Goal: Participate in discussion: Engage in conversation with other users on a specific topic

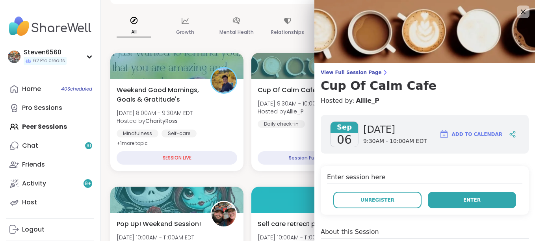
click at [446, 198] on button "Enter" at bounding box center [471, 200] width 88 height 17
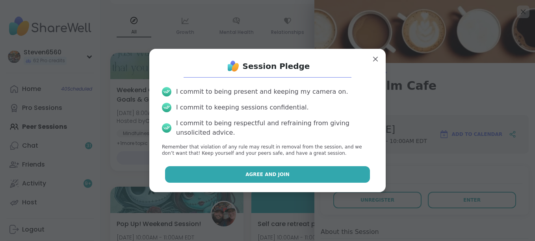
click at [322, 175] on button "Agree and Join" at bounding box center [267, 174] width 205 height 17
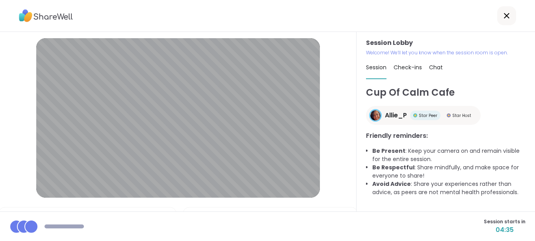
click at [415, 209] on div "Cup Of Calm Cafe Allie_P Star Peer Star Host Friendly reminders: Be Present : K…" at bounding box center [445, 148] width 159 height 126
click at [429, 64] on span "Chat" at bounding box center [436, 67] width 14 height 8
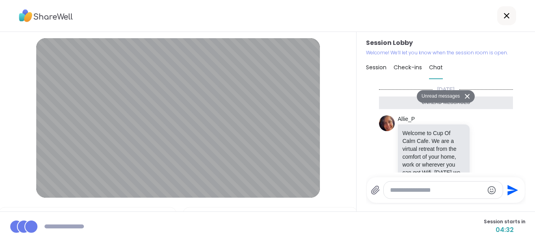
scroll to position [701, 0]
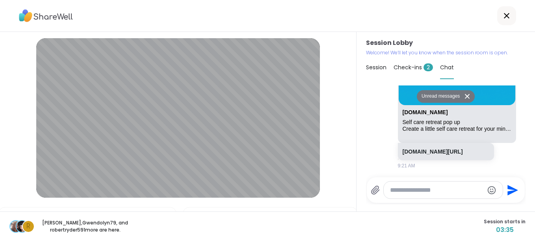
click at [464, 94] on icon at bounding box center [467, 96] width 6 height 5
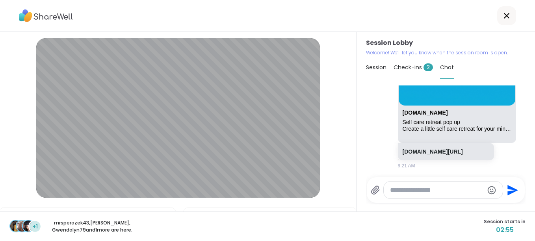
scroll to position [682, 0]
click at [434, 148] on link "[DOMAIN_NAME][URL]" at bounding box center [432, 151] width 60 height 6
click at [415, 66] on span "Check-ins 2" at bounding box center [412, 67] width 39 height 8
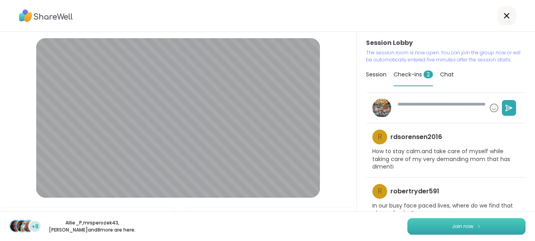
click at [449, 218] on button "Join now" at bounding box center [466, 226] width 118 height 17
type textarea "*"
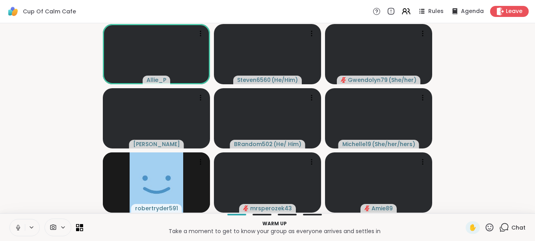
click at [517, 225] on span "Chat" at bounding box center [518, 228] width 14 height 8
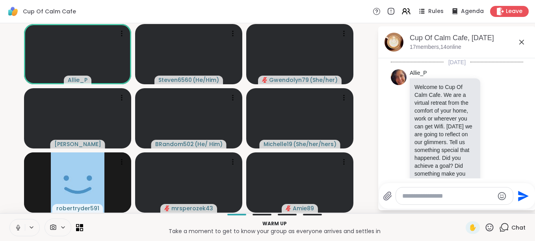
scroll to position [649, 0]
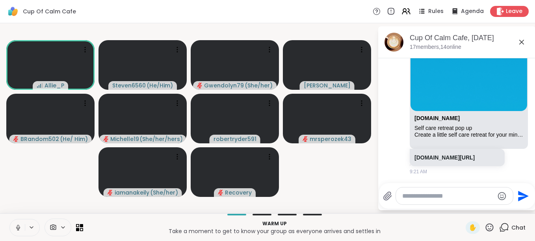
click at [21, 225] on icon at bounding box center [18, 227] width 7 height 7
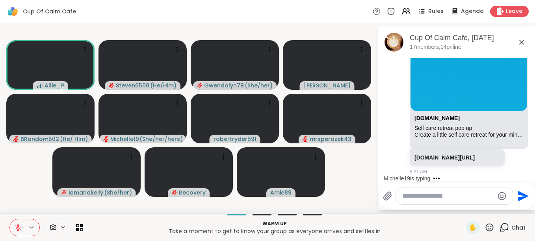
click at [411, 198] on textarea "Type your message" at bounding box center [448, 196] width 92 height 8
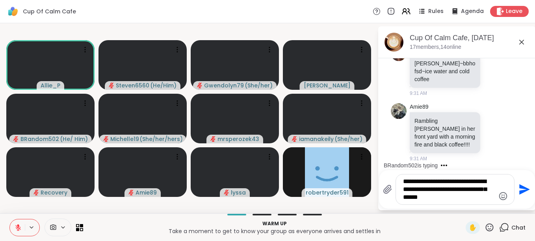
scroll to position [1145, 0]
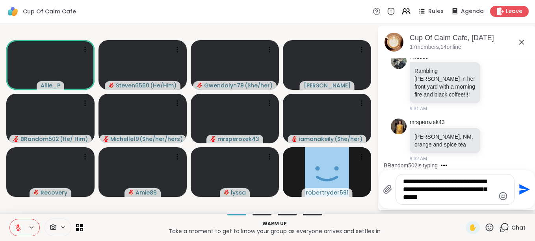
type textarea "**********"
click at [520, 188] on icon "Send" at bounding box center [524, 189] width 11 height 11
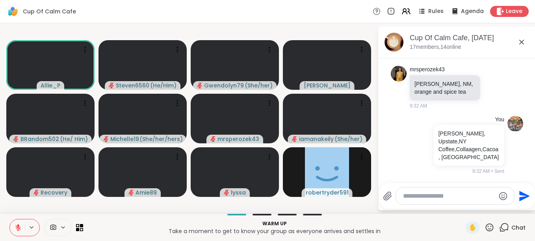
scroll to position [1266, 0]
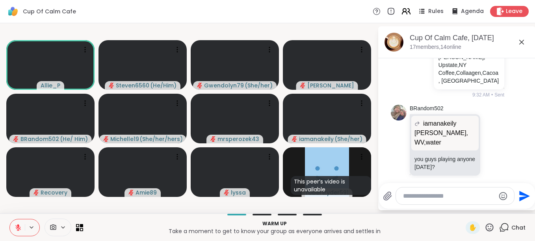
click at [403, 12] on icon at bounding box center [406, 11] width 10 height 10
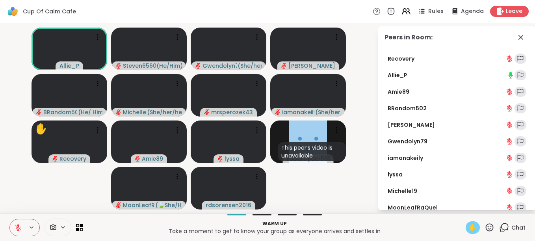
click at [469, 226] on span "✋" at bounding box center [472, 227] width 8 height 9
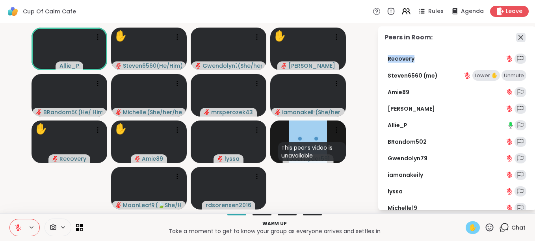
drag, startPoint x: 530, startPoint y: 62, endPoint x: 511, endPoint y: 37, distance: 31.2
click at [511, 37] on html "Cup Of Calm Cafe Rules Agenda Leave Allie_P ✋ Steven6560 ( He/Him ) Gwendolyn79…" at bounding box center [267, 120] width 535 height 241
click at [516, 37] on icon at bounding box center [520, 37] width 9 height 9
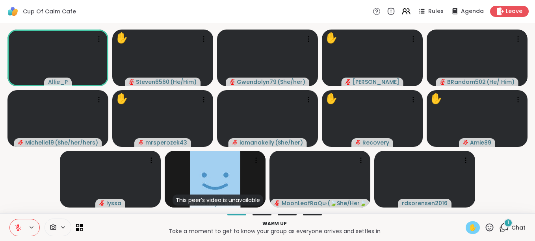
click at [508, 223] on div "1 Chat" at bounding box center [512, 227] width 26 height 13
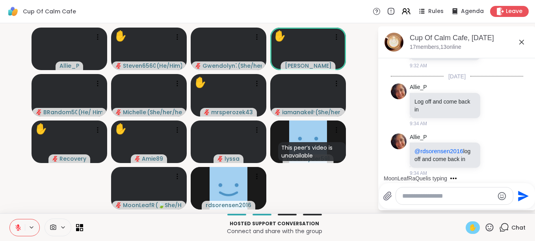
scroll to position [1440, 0]
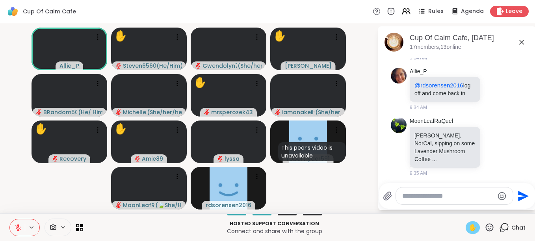
click at [485, 226] on icon at bounding box center [489, 227] width 8 height 8
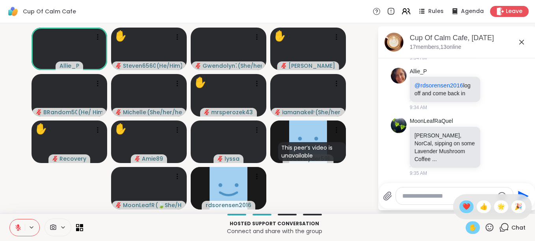
click at [462, 205] on span "❤️" at bounding box center [466, 206] width 8 height 9
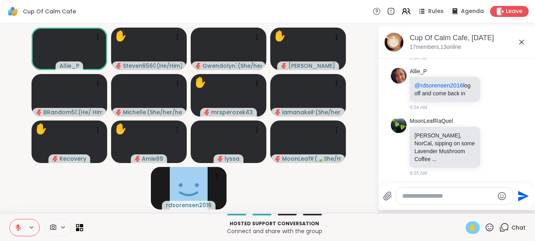
click at [21, 224] on icon at bounding box center [18, 227] width 7 height 7
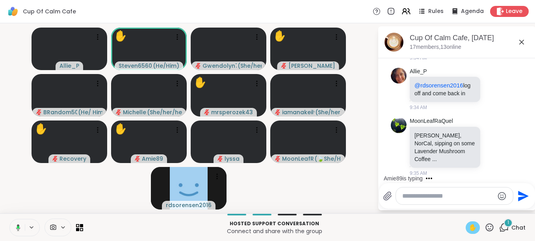
scroll to position [1489, 0]
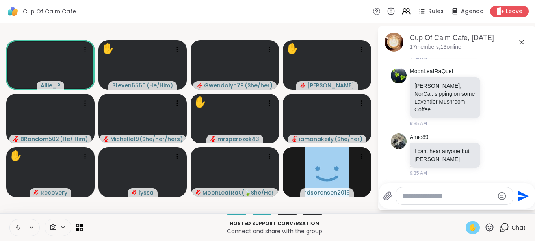
drag, startPoint x: 21, startPoint y: 224, endPoint x: 22, endPoint y: 232, distance: 8.7
click at [22, 232] on button at bounding box center [17, 227] width 15 height 17
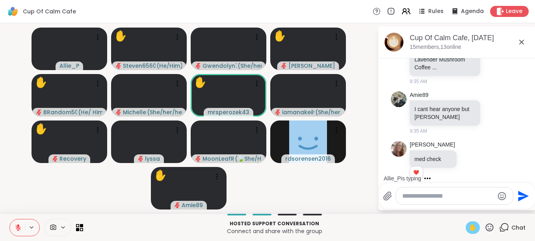
scroll to position [1543, 0]
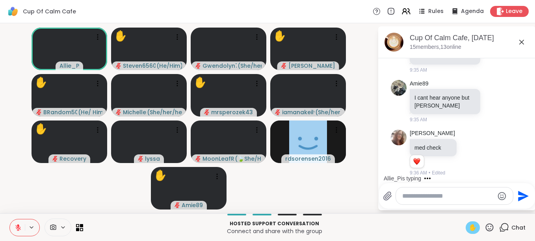
click at [468, 224] on span "✋" at bounding box center [472, 227] width 8 height 9
click at [469, 224] on span "✋" at bounding box center [472, 227] width 8 height 9
click at [468, 226] on span "✋" at bounding box center [472, 227] width 8 height 9
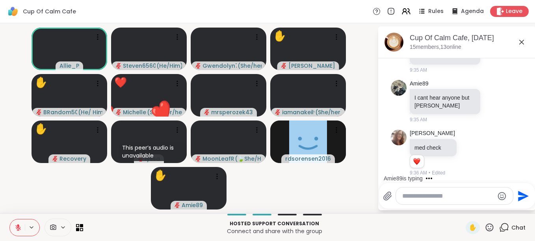
click at [484, 226] on icon at bounding box center [489, 227] width 10 height 10
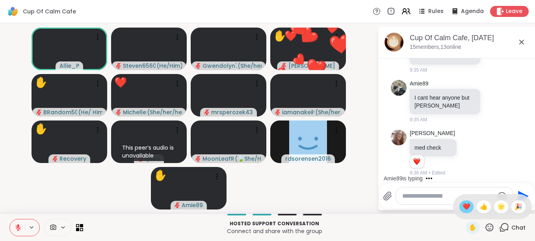
click at [462, 208] on span "❤️" at bounding box center [466, 206] width 8 height 9
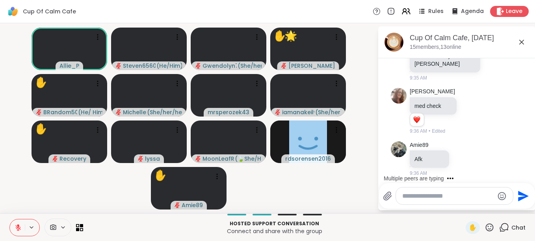
scroll to position [1642, 0]
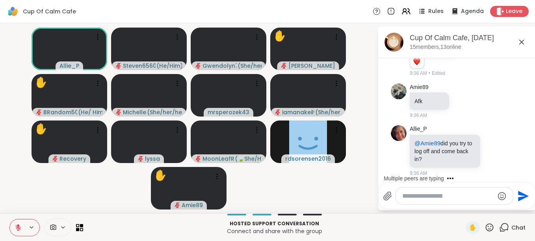
click at [485, 226] on icon at bounding box center [489, 227] width 8 height 8
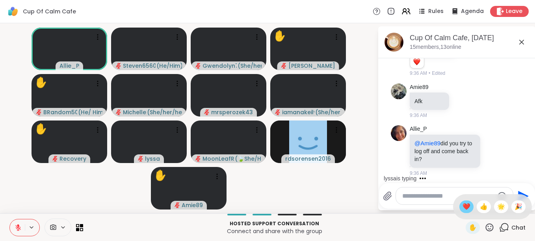
click at [462, 203] on span "❤️" at bounding box center [466, 206] width 8 height 9
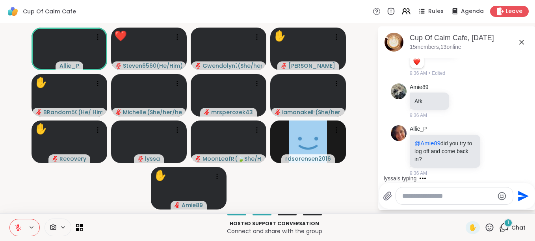
scroll to position [1684, 0]
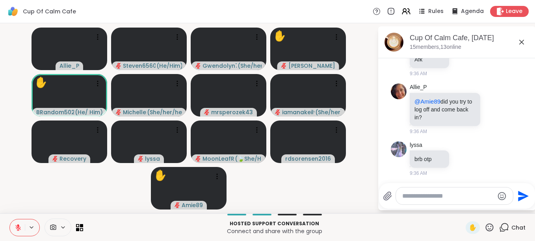
click at [486, 226] on icon at bounding box center [489, 227] width 10 height 10
click at [462, 205] on span "❤️" at bounding box center [466, 206] width 8 height 9
click at [485, 229] on icon at bounding box center [489, 227] width 10 height 10
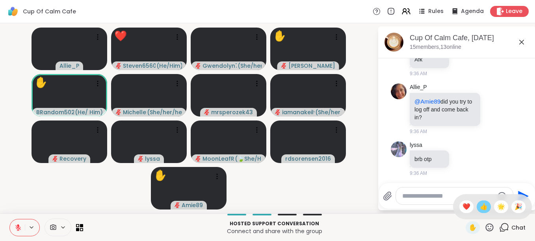
click at [479, 207] on span "👍" at bounding box center [483, 206] width 8 height 9
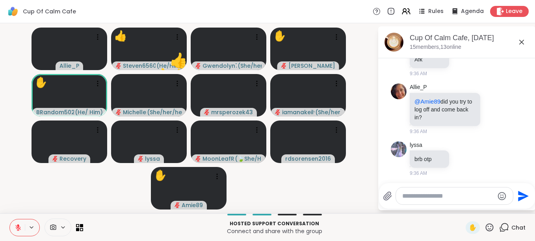
click at [484, 225] on icon at bounding box center [489, 227] width 10 height 10
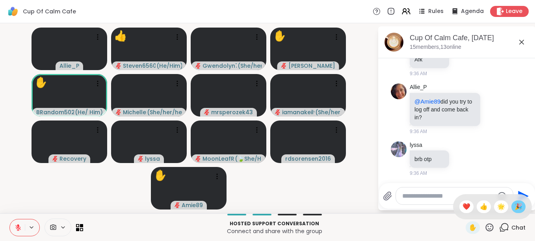
click at [514, 205] on span "🎉" at bounding box center [518, 206] width 8 height 9
click at [485, 225] on icon at bounding box center [489, 227] width 10 height 10
click at [462, 206] on span "❤️" at bounding box center [466, 206] width 8 height 9
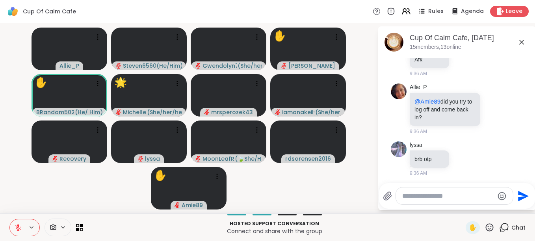
click at [484, 223] on icon at bounding box center [489, 227] width 10 height 10
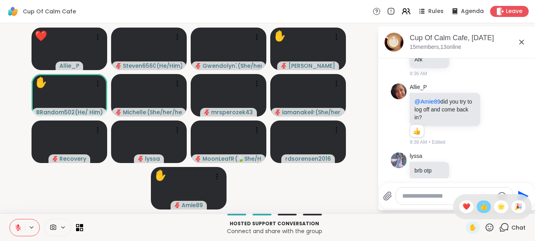
click at [479, 207] on span "👍" at bounding box center [483, 206] width 8 height 9
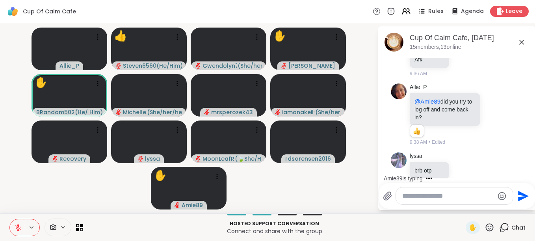
scroll to position [1783, 0]
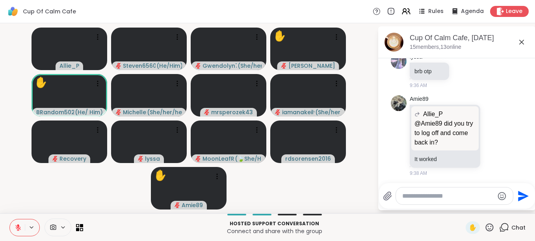
click at [485, 225] on icon at bounding box center [489, 227] width 10 height 10
click at [462, 207] on span "❤️" at bounding box center [466, 206] width 8 height 9
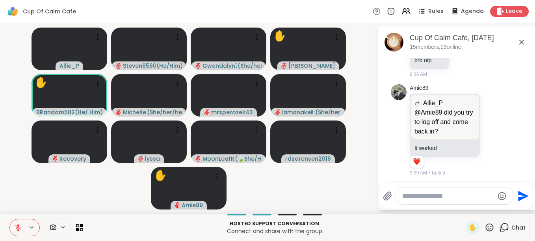
click at [485, 229] on icon at bounding box center [489, 227] width 8 height 8
click at [462, 206] on span "❤️" at bounding box center [466, 206] width 8 height 9
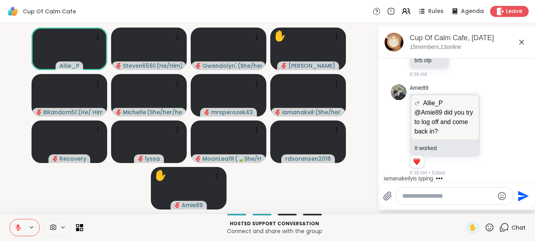
click at [485, 229] on icon at bounding box center [489, 227] width 10 height 10
click at [497, 209] on span "🌟" at bounding box center [501, 206] width 8 height 9
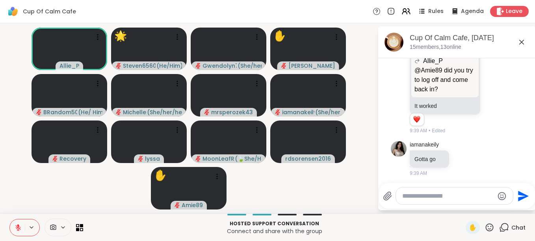
click at [485, 226] on icon at bounding box center [489, 227] width 8 height 8
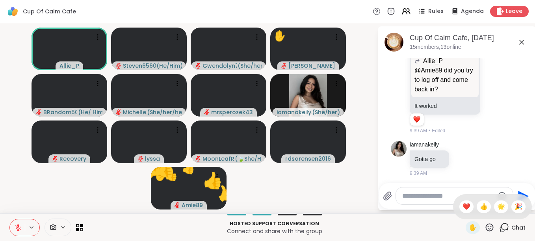
click at [484, 223] on icon at bounding box center [489, 227] width 10 height 10
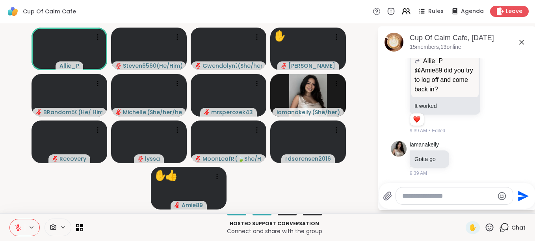
click at [484, 225] on icon at bounding box center [489, 227] width 10 height 10
click at [479, 207] on span "👍" at bounding box center [483, 206] width 8 height 9
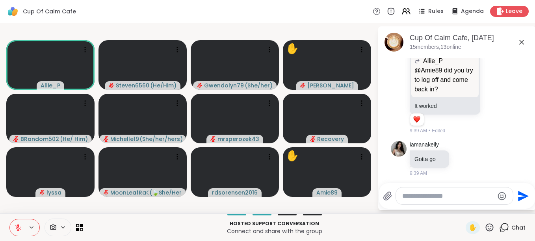
click at [484, 228] on icon at bounding box center [489, 227] width 10 height 10
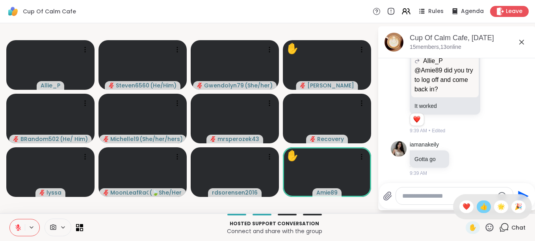
click at [479, 207] on span "👍" at bounding box center [483, 206] width 8 height 9
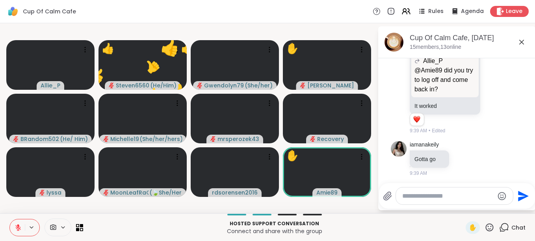
click at [488, 226] on icon at bounding box center [489, 227] width 10 height 10
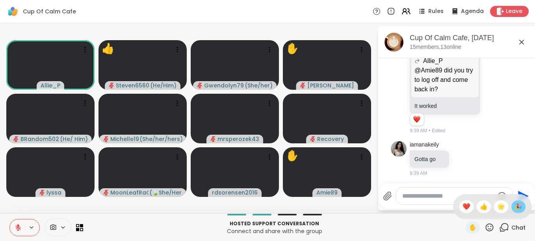
click at [514, 203] on span "🎉" at bounding box center [518, 206] width 8 height 9
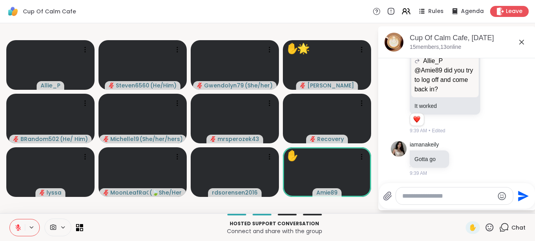
click at [484, 228] on icon at bounding box center [489, 227] width 10 height 10
click at [479, 210] on span "👍" at bounding box center [483, 206] width 8 height 9
click at [485, 223] on icon at bounding box center [489, 227] width 10 height 10
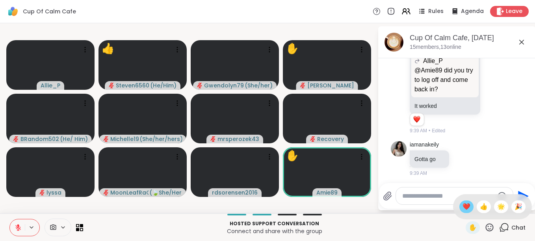
click at [462, 207] on span "❤️" at bounding box center [466, 206] width 8 height 9
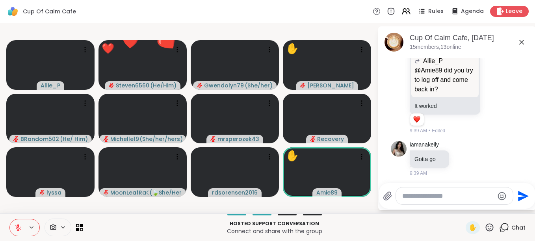
click at [484, 223] on icon at bounding box center [489, 227] width 10 height 10
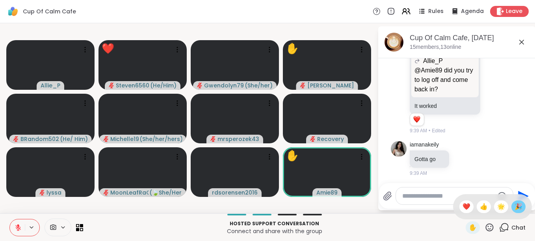
click at [514, 206] on span "🎉" at bounding box center [518, 206] width 8 height 9
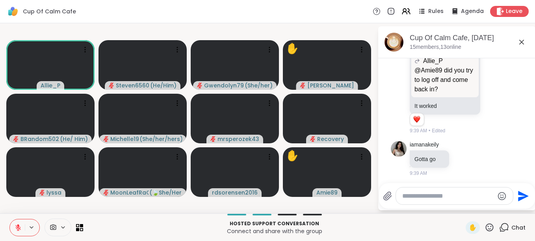
click at [487, 226] on icon at bounding box center [489, 227] width 10 height 10
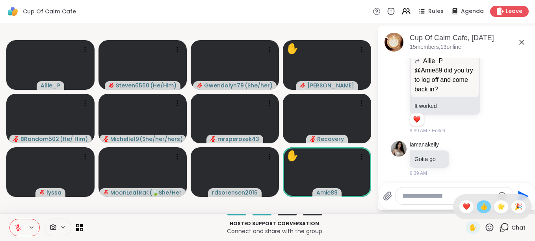
click at [479, 209] on span "👍" at bounding box center [483, 206] width 8 height 9
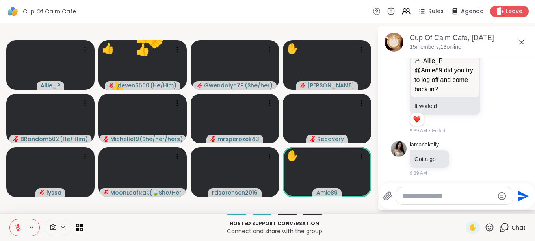
click at [484, 225] on icon at bounding box center [489, 227] width 10 height 10
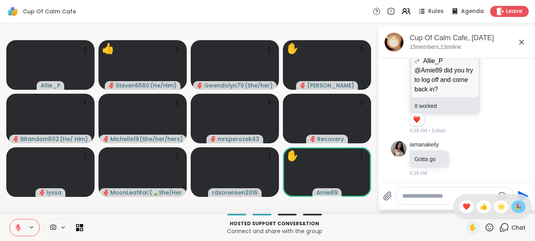
click at [514, 202] on span "🎉" at bounding box center [518, 206] width 8 height 9
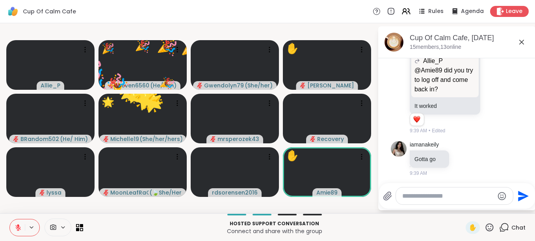
click at [487, 225] on icon at bounding box center [489, 227] width 8 height 8
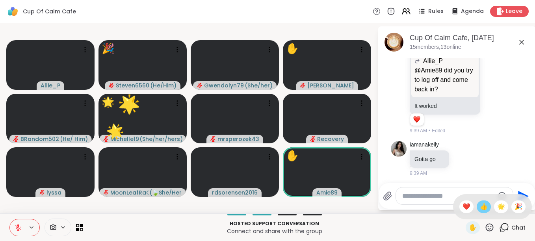
click at [479, 204] on span "👍" at bounding box center [483, 206] width 8 height 9
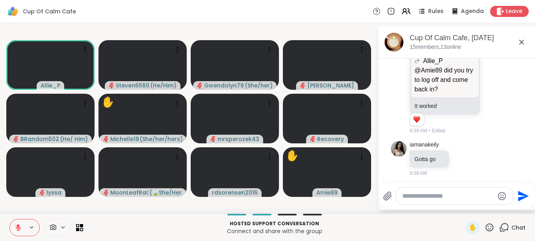
click at [485, 225] on icon at bounding box center [489, 227] width 8 height 8
click at [479, 207] on span "👍" at bounding box center [483, 206] width 8 height 9
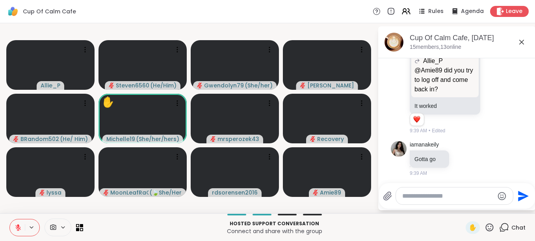
click at [484, 227] on icon at bounding box center [489, 227] width 10 height 10
click at [479, 207] on span "👍" at bounding box center [483, 206] width 8 height 9
click at [487, 223] on icon at bounding box center [489, 227] width 10 height 10
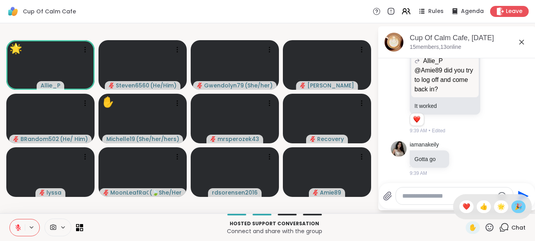
click at [514, 208] on span "🎉" at bounding box center [518, 206] width 8 height 9
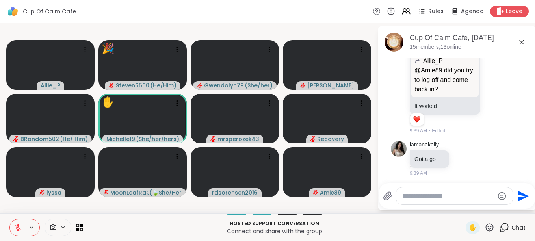
click at [484, 228] on icon at bounding box center [489, 227] width 10 height 10
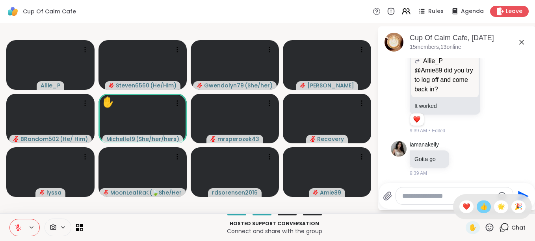
click at [479, 208] on span "👍" at bounding box center [483, 206] width 8 height 9
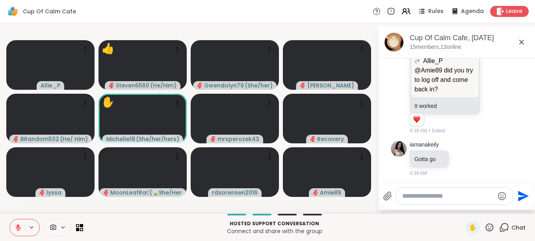
click at [484, 226] on icon at bounding box center [489, 227] width 10 height 10
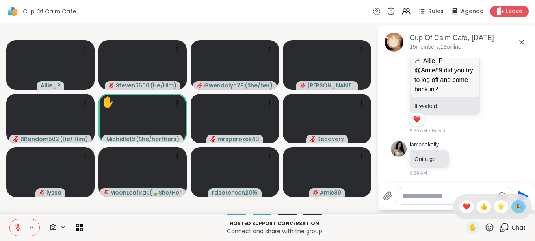
click at [514, 206] on span "🎉" at bounding box center [518, 206] width 8 height 9
click at [485, 224] on icon at bounding box center [489, 227] width 8 height 8
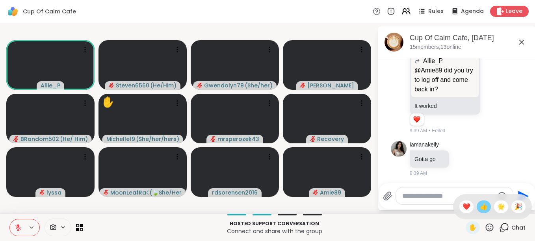
click at [479, 206] on span "👍" at bounding box center [483, 206] width 8 height 9
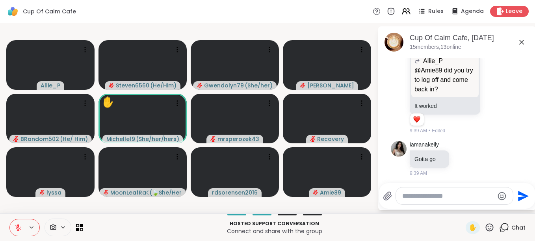
click at [484, 228] on icon at bounding box center [489, 227] width 10 height 10
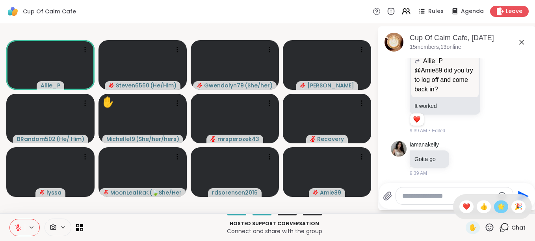
click at [497, 209] on span "🌟" at bounding box center [501, 206] width 8 height 9
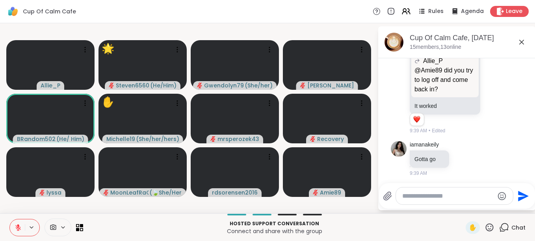
click at [485, 225] on icon at bounding box center [489, 227] width 10 height 10
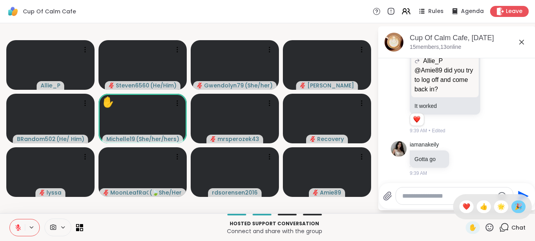
click at [514, 207] on span "🎉" at bounding box center [518, 206] width 8 height 9
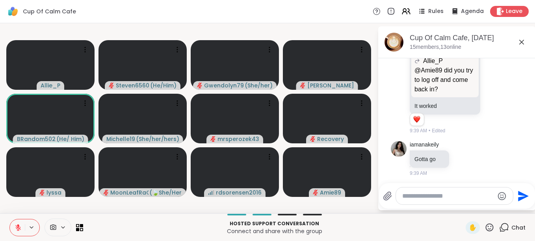
click at [484, 227] on icon at bounding box center [489, 227] width 10 height 10
click at [479, 208] on span "👍" at bounding box center [483, 206] width 8 height 9
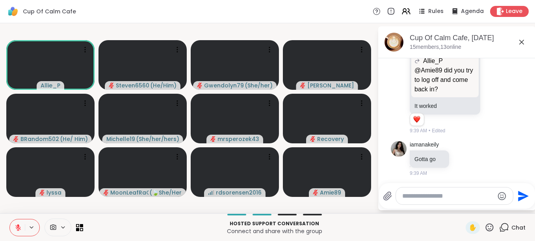
click at [484, 228] on icon at bounding box center [489, 227] width 10 height 10
click at [497, 205] on span "🌟" at bounding box center [501, 206] width 8 height 9
click at [484, 225] on icon at bounding box center [489, 227] width 10 height 10
click at [479, 204] on span "👍" at bounding box center [483, 206] width 8 height 9
click at [484, 223] on icon at bounding box center [489, 227] width 10 height 10
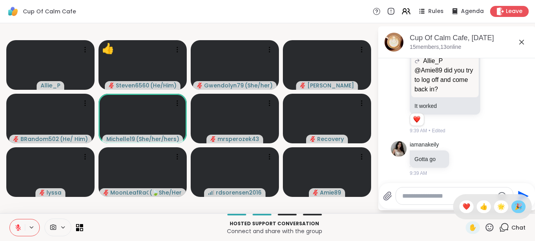
click at [514, 205] on span "🎉" at bounding box center [518, 206] width 8 height 9
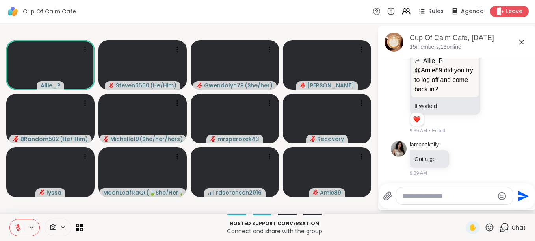
click at [484, 228] on icon at bounding box center [489, 227] width 10 height 10
click at [479, 211] on span "👍" at bounding box center [483, 206] width 8 height 9
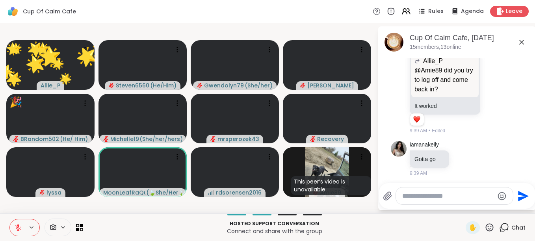
click at [486, 229] on icon at bounding box center [489, 227] width 10 height 10
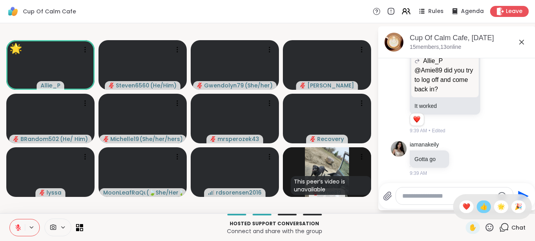
click at [479, 204] on span "👍" at bounding box center [483, 206] width 8 height 9
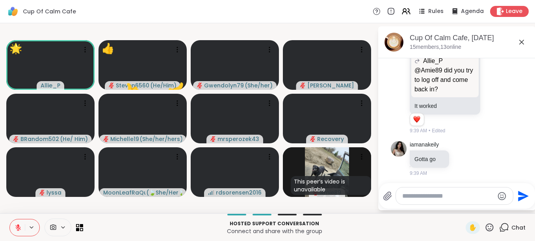
click at [485, 224] on icon at bounding box center [489, 227] width 8 height 8
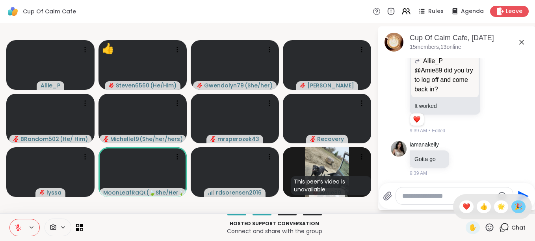
click at [514, 207] on span "🎉" at bounding box center [518, 206] width 8 height 9
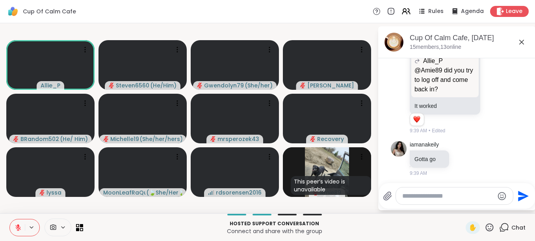
click at [485, 224] on icon at bounding box center [489, 227] width 8 height 8
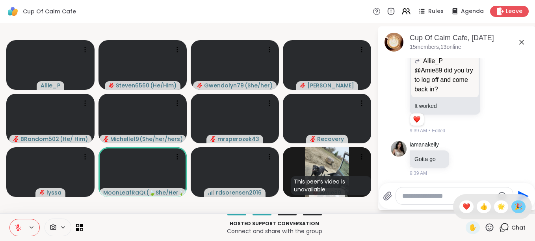
click at [514, 209] on span "🎉" at bounding box center [518, 206] width 8 height 9
click at [484, 224] on icon at bounding box center [489, 227] width 10 height 10
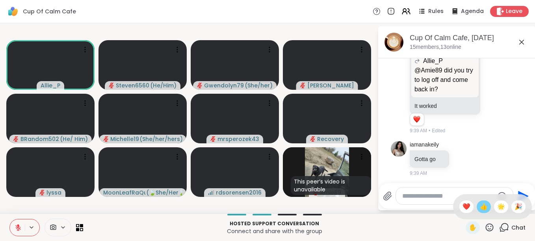
click at [479, 209] on span "👍" at bounding box center [483, 206] width 8 height 9
click at [484, 225] on icon at bounding box center [489, 227] width 10 height 10
click at [479, 210] on span "👍" at bounding box center [483, 206] width 8 height 9
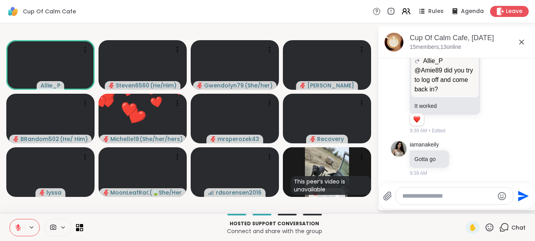
click at [484, 224] on icon at bounding box center [489, 227] width 10 height 10
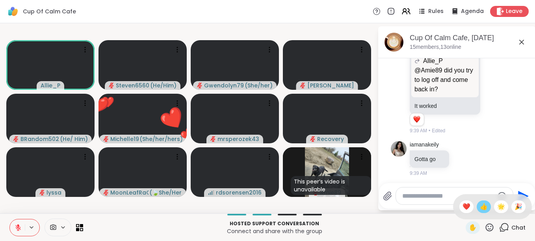
click at [479, 207] on span "👍" at bounding box center [483, 206] width 8 height 9
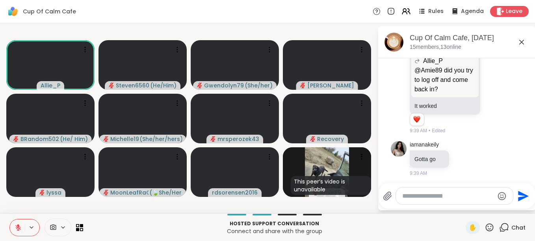
click at [484, 226] on icon at bounding box center [489, 227] width 10 height 10
click at [479, 209] on span "👍" at bounding box center [483, 206] width 8 height 9
click at [484, 228] on icon at bounding box center [489, 227] width 10 height 10
click at [511, 209] on div "🎉" at bounding box center [518, 206] width 14 height 13
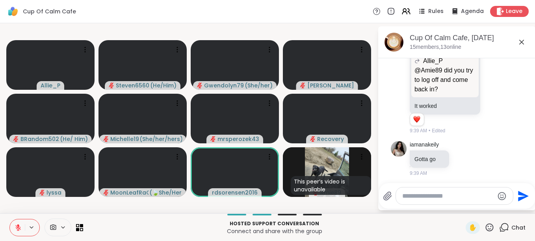
click at [484, 224] on icon at bounding box center [489, 227] width 10 height 10
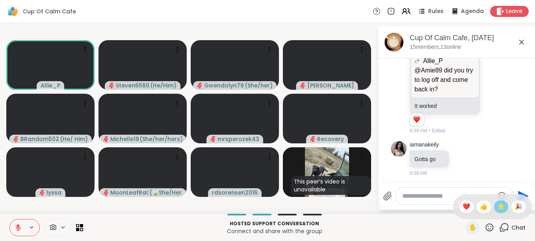
click at [497, 204] on span "🌟" at bounding box center [501, 206] width 8 height 9
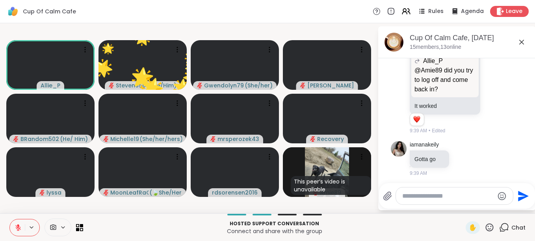
click at [485, 229] on icon at bounding box center [489, 227] width 8 height 8
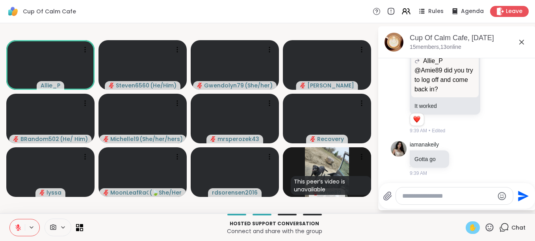
click at [468, 226] on span "✋" at bounding box center [472, 227] width 8 height 9
click at [19, 227] on icon at bounding box center [18, 227] width 7 height 7
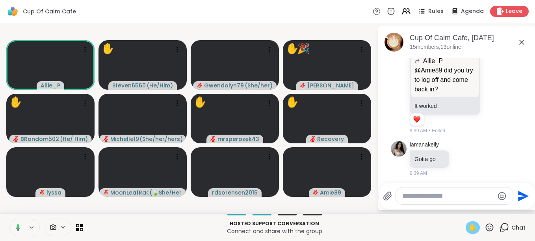
click at [19, 227] on icon at bounding box center [18, 226] width 2 height 4
click at [468, 228] on span "✋" at bounding box center [472, 227] width 8 height 9
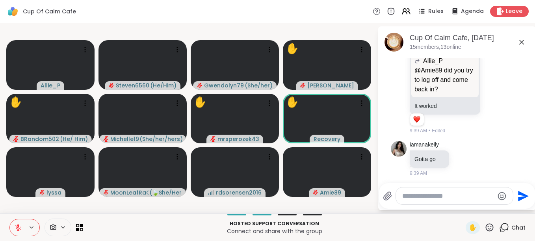
click at [485, 226] on icon at bounding box center [489, 227] width 8 height 8
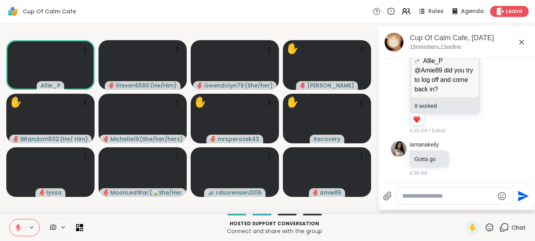
click at [484, 225] on icon at bounding box center [489, 227] width 10 height 10
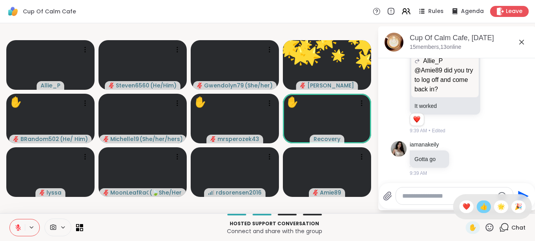
click at [479, 209] on span "👍" at bounding box center [483, 206] width 8 height 9
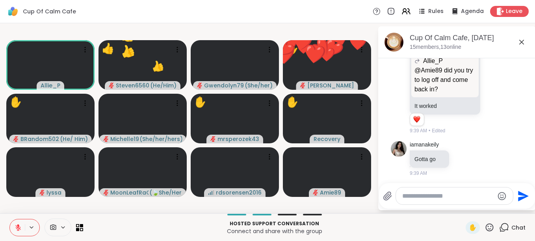
click at [485, 224] on icon at bounding box center [489, 227] width 10 height 10
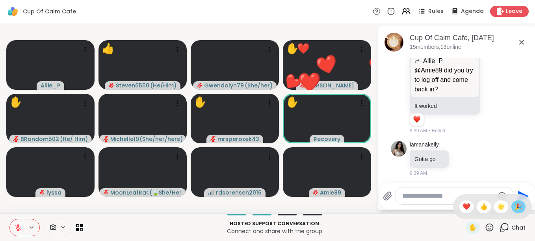
click at [514, 205] on span "🎉" at bounding box center [518, 206] width 8 height 9
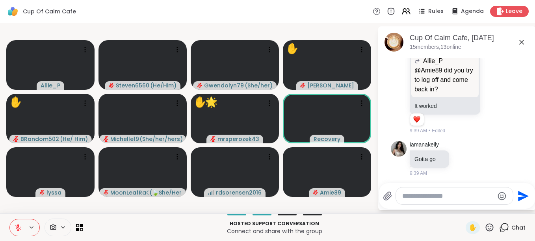
click at [484, 224] on icon at bounding box center [489, 227] width 10 height 10
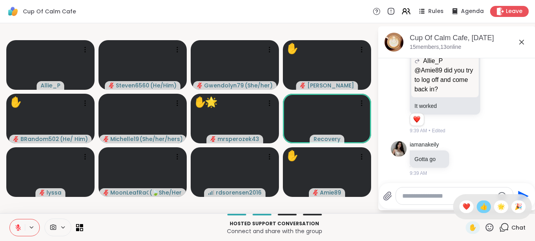
click at [479, 209] on span "👍" at bounding box center [483, 206] width 8 height 9
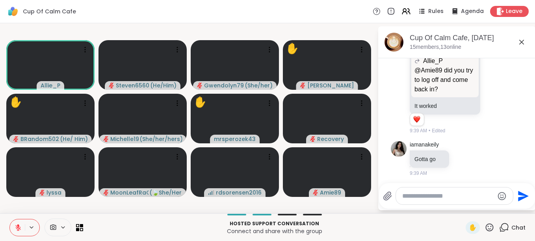
scroll to position [1847, 0]
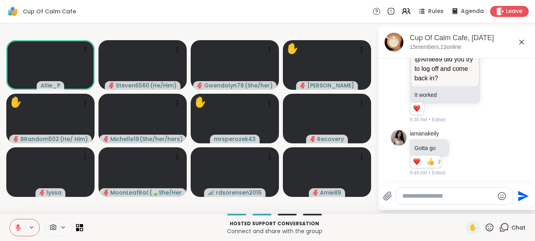
click at [484, 228] on icon at bounding box center [489, 227] width 10 height 10
click at [479, 208] on span "👍" at bounding box center [483, 206] width 8 height 9
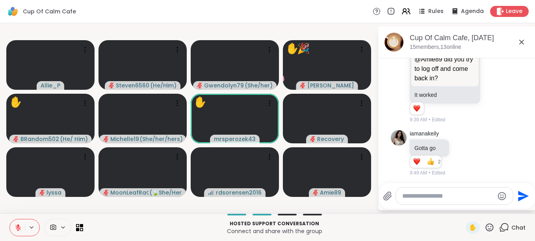
click at [486, 229] on icon at bounding box center [489, 227] width 10 height 10
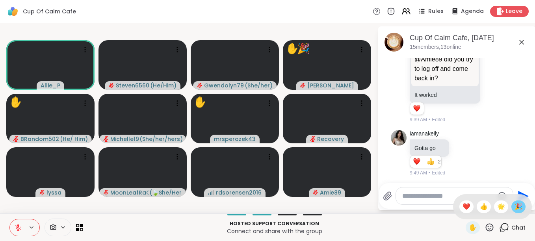
click at [514, 206] on span "🎉" at bounding box center [518, 206] width 8 height 9
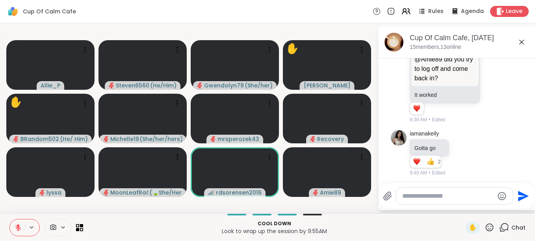
click at [484, 227] on icon at bounding box center [489, 227] width 10 height 10
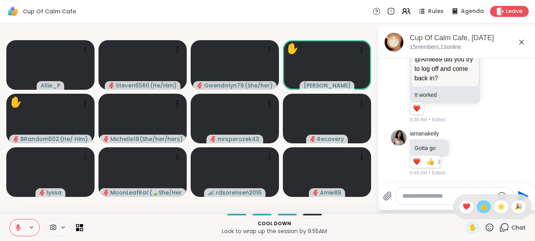
click at [479, 202] on span "👍" at bounding box center [483, 206] width 8 height 9
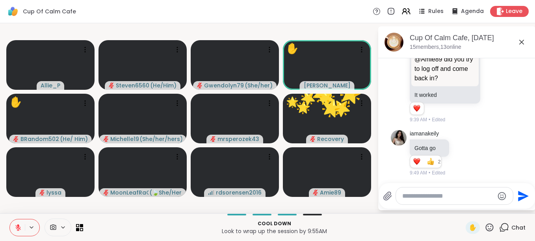
click at [485, 229] on icon at bounding box center [489, 227] width 8 height 8
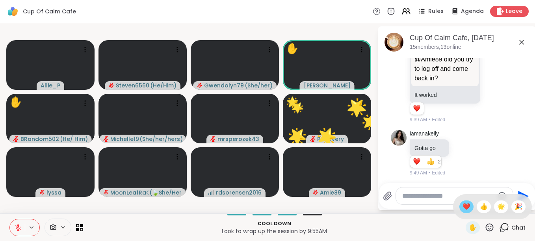
click at [462, 208] on span "❤️" at bounding box center [466, 206] width 8 height 9
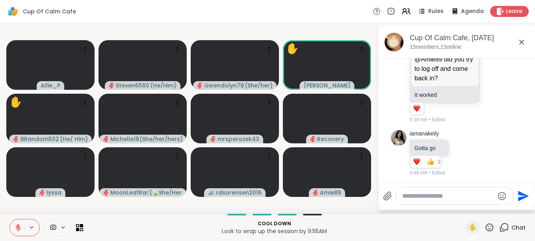
click at [485, 227] on icon at bounding box center [489, 227] width 10 height 10
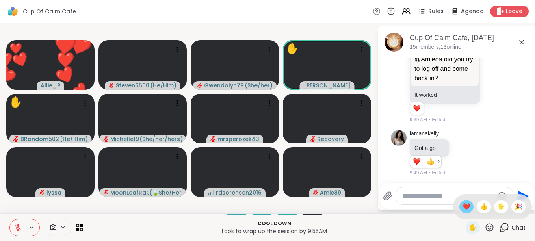
click at [462, 208] on span "❤️" at bounding box center [466, 206] width 8 height 9
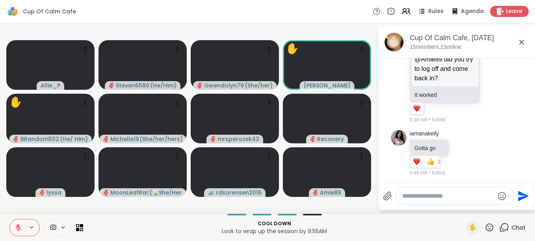
click at [484, 227] on icon at bounding box center [489, 227] width 10 height 10
click at [462, 207] on span "❤️" at bounding box center [466, 206] width 8 height 9
click at [485, 224] on icon at bounding box center [489, 227] width 8 height 8
click at [514, 204] on span "🎉" at bounding box center [518, 206] width 8 height 9
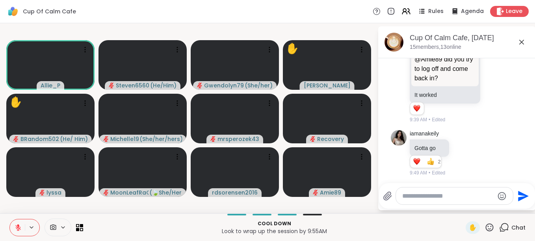
click at [484, 225] on icon at bounding box center [489, 227] width 10 height 10
click at [462, 205] on span "❤️" at bounding box center [466, 206] width 8 height 9
click at [484, 227] on icon at bounding box center [489, 227] width 10 height 10
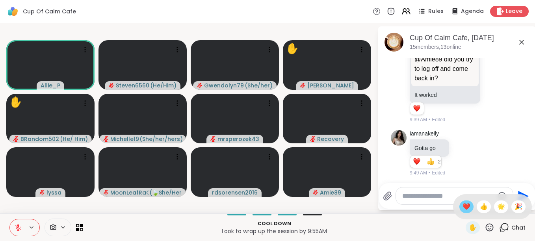
click at [462, 204] on span "❤️" at bounding box center [466, 206] width 8 height 9
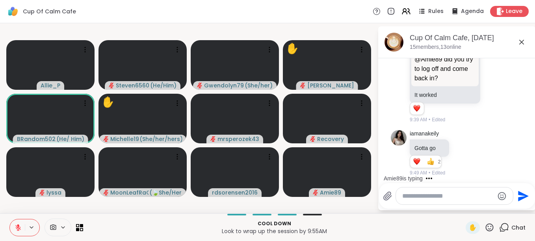
click at [486, 227] on icon at bounding box center [489, 227] width 10 height 10
click at [479, 206] on span "👍" at bounding box center [483, 206] width 8 height 9
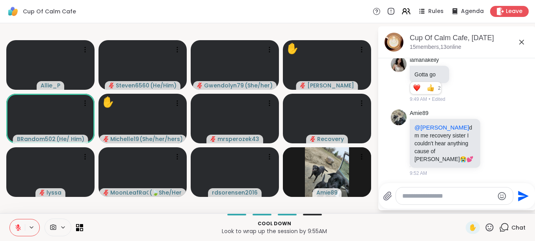
click at [485, 229] on icon at bounding box center [489, 227] width 8 height 8
click at [497, 206] on span "🌟" at bounding box center [501, 206] width 8 height 9
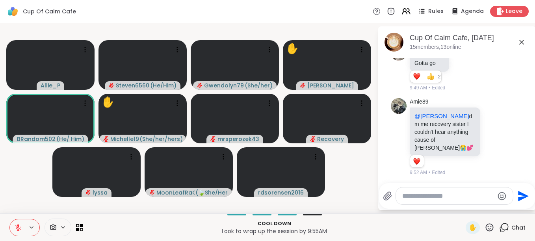
click at [484, 224] on icon at bounding box center [489, 227] width 10 height 10
click at [511, 209] on div "🎉" at bounding box center [518, 206] width 14 height 13
click at [487, 226] on icon at bounding box center [489, 227] width 10 height 10
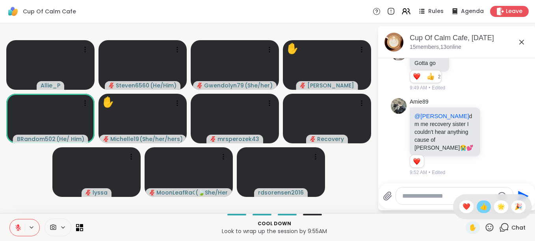
click at [479, 208] on span "👍" at bounding box center [483, 206] width 8 height 9
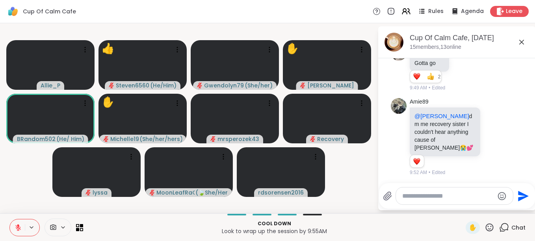
click at [484, 222] on icon at bounding box center [489, 227] width 10 height 10
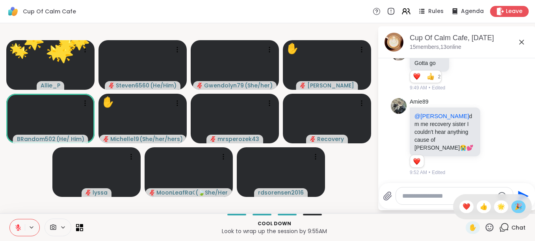
click at [514, 202] on span "🎉" at bounding box center [518, 206] width 8 height 9
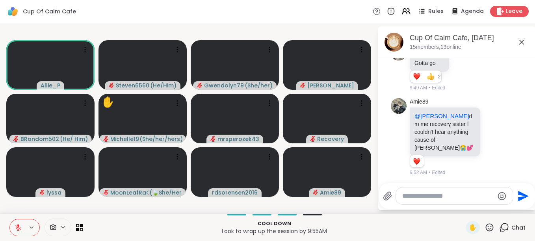
click at [484, 229] on icon at bounding box center [489, 227] width 10 height 10
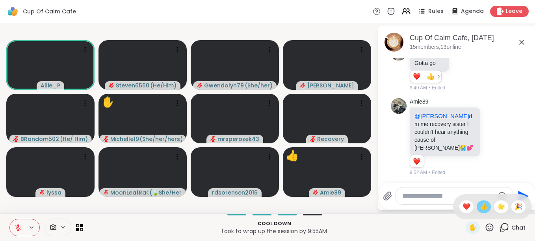
click at [479, 205] on span "👍" at bounding box center [483, 206] width 8 height 9
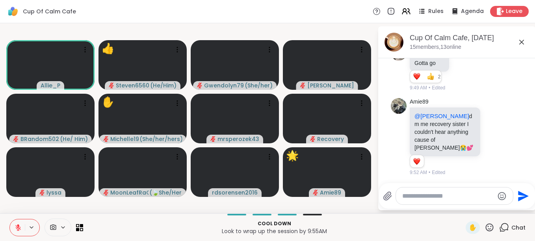
click at [485, 225] on icon at bounding box center [489, 227] width 8 height 8
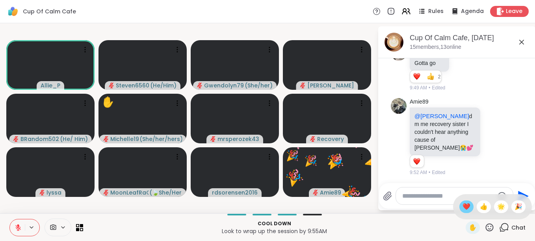
click at [462, 205] on span "❤️" at bounding box center [466, 206] width 8 height 9
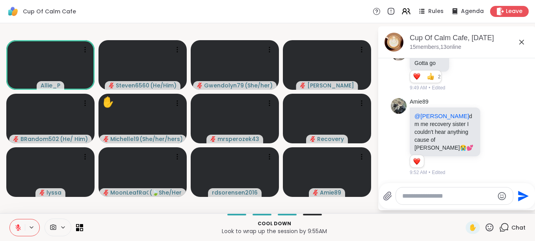
click at [484, 224] on icon at bounding box center [489, 227] width 10 height 10
click at [479, 204] on span "👍" at bounding box center [483, 206] width 8 height 9
click at [484, 225] on icon at bounding box center [489, 227] width 10 height 10
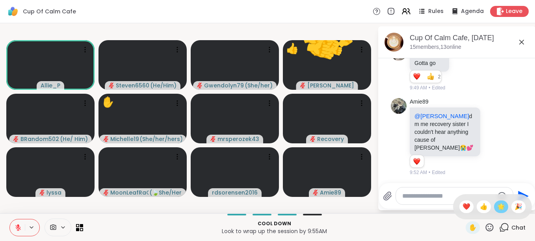
click at [497, 204] on span "🌟" at bounding box center [501, 206] width 8 height 9
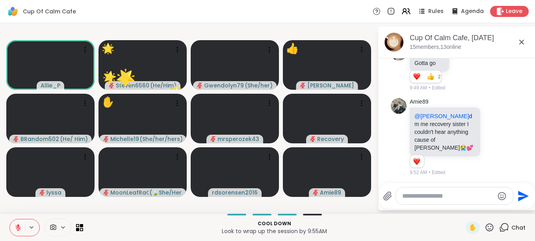
click at [484, 227] on icon at bounding box center [489, 227] width 10 height 10
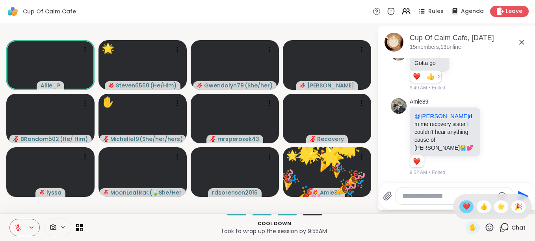
click at [462, 207] on span "❤️" at bounding box center [466, 206] width 8 height 9
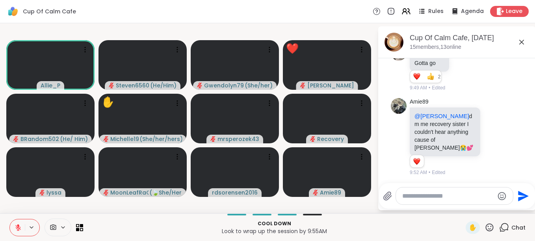
click at [484, 226] on icon at bounding box center [489, 227] width 10 height 10
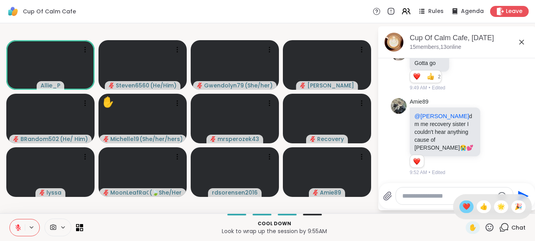
click at [462, 205] on span "❤️" at bounding box center [466, 206] width 8 height 9
click at [484, 226] on icon at bounding box center [489, 227] width 10 height 10
click at [497, 205] on span "🌟" at bounding box center [501, 206] width 8 height 9
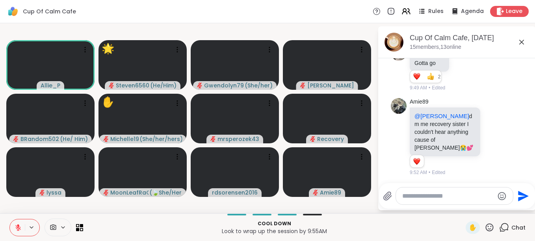
click at [484, 227] on icon at bounding box center [489, 227] width 10 height 10
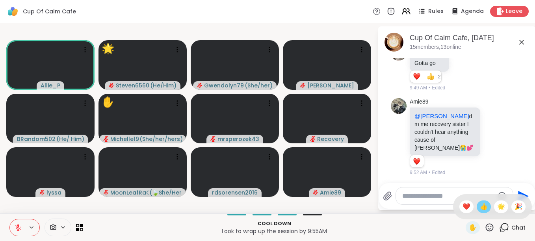
click at [479, 205] on span "👍" at bounding box center [483, 206] width 8 height 9
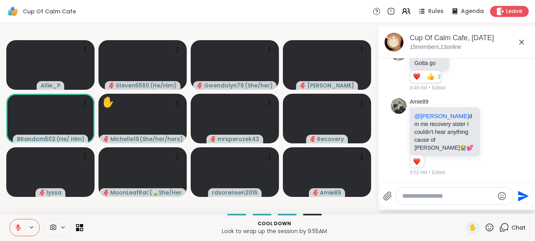
click at [484, 222] on icon at bounding box center [489, 227] width 10 height 10
click at [479, 205] on span "👍" at bounding box center [483, 206] width 8 height 9
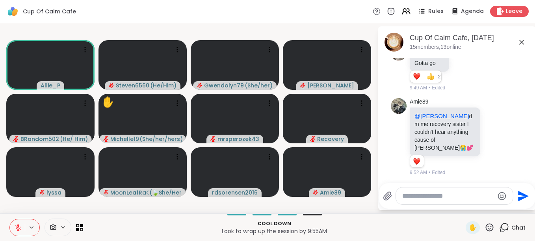
click at [485, 227] on icon at bounding box center [489, 227] width 8 height 8
click at [462, 207] on span "❤️" at bounding box center [466, 206] width 8 height 9
click at [484, 226] on icon at bounding box center [489, 227] width 10 height 10
click at [462, 205] on span "❤️" at bounding box center [466, 206] width 8 height 9
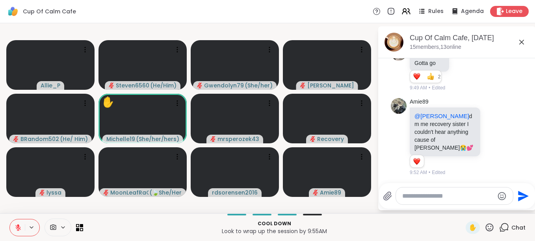
click at [484, 227] on icon at bounding box center [489, 227] width 10 height 10
click at [497, 205] on span "🌟" at bounding box center [501, 206] width 8 height 9
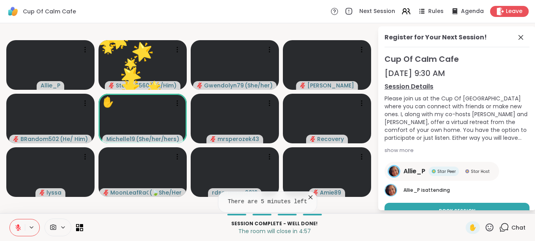
click at [484, 227] on icon at bounding box center [489, 227] width 10 height 10
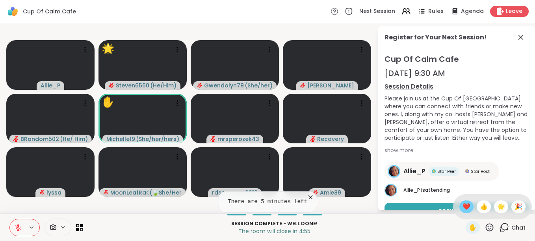
click at [462, 206] on span "❤️" at bounding box center [466, 206] width 8 height 9
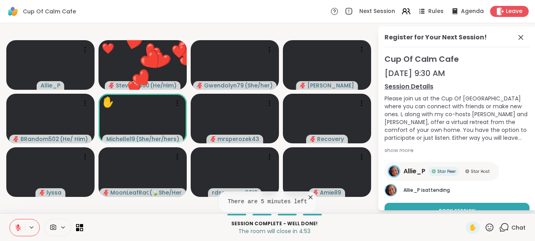
click at [516, 226] on span "Chat" at bounding box center [518, 228] width 14 height 8
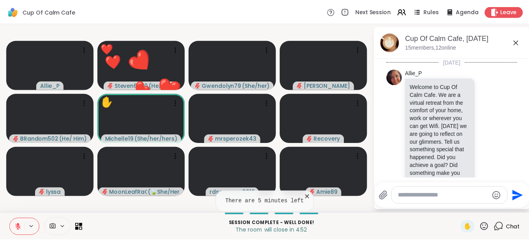
scroll to position [1925, 0]
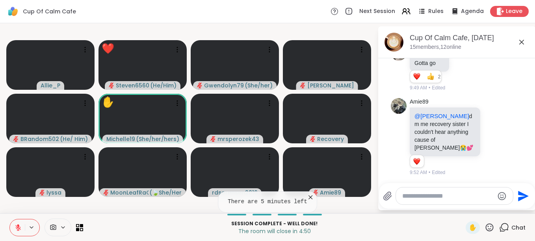
click at [484, 226] on icon at bounding box center [489, 227] width 10 height 10
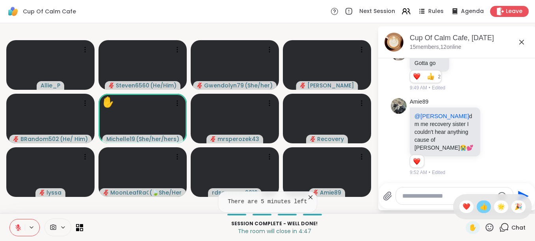
click at [479, 205] on span "👍" at bounding box center [483, 206] width 8 height 9
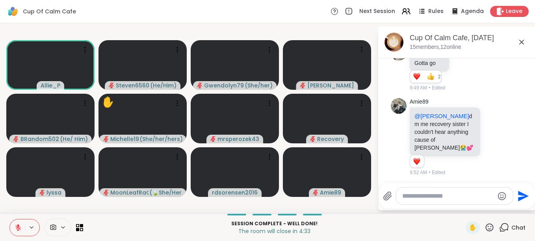
click at [486, 225] on icon at bounding box center [489, 227] width 10 height 10
click at [497, 207] on span "🌟" at bounding box center [501, 206] width 8 height 9
click at [484, 227] on icon at bounding box center [489, 227] width 10 height 10
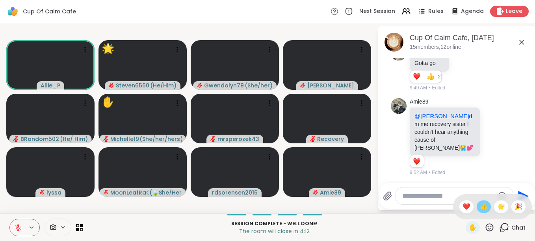
click at [479, 207] on span "👍" at bounding box center [483, 206] width 8 height 9
click at [486, 229] on icon at bounding box center [489, 227] width 10 height 10
click at [462, 209] on span "❤️" at bounding box center [466, 206] width 8 height 9
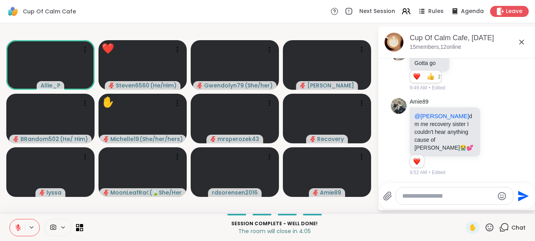
click at [484, 227] on icon at bounding box center [489, 227] width 10 height 10
click at [497, 205] on span "🌟" at bounding box center [501, 206] width 8 height 9
click at [484, 226] on icon at bounding box center [489, 227] width 10 height 10
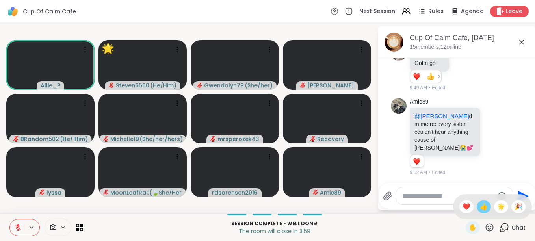
click at [479, 205] on span "👍" at bounding box center [483, 206] width 8 height 9
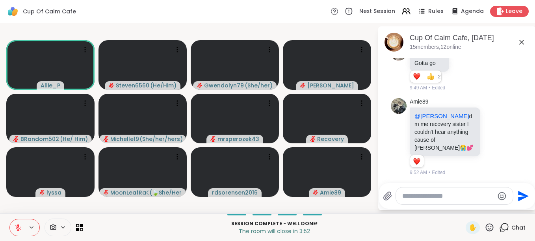
click at [484, 226] on icon at bounding box center [489, 227] width 10 height 10
click at [462, 206] on span "❤️" at bounding box center [466, 206] width 8 height 9
click at [484, 227] on icon at bounding box center [489, 227] width 10 height 10
click at [479, 204] on span "👍" at bounding box center [483, 206] width 8 height 9
click at [485, 224] on icon at bounding box center [489, 227] width 8 height 8
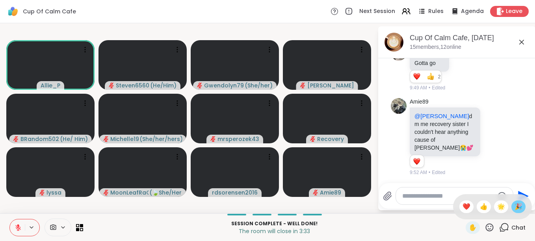
click at [514, 206] on span "🎉" at bounding box center [518, 206] width 8 height 9
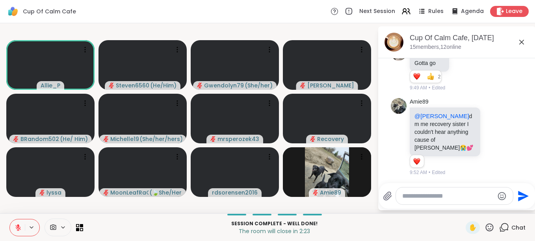
click at [484, 229] on icon at bounding box center [489, 227] width 10 height 10
click at [479, 206] on span "👍" at bounding box center [483, 206] width 8 height 9
click at [485, 229] on icon at bounding box center [489, 227] width 8 height 8
click at [514, 202] on span "🎉" at bounding box center [518, 206] width 8 height 9
click at [484, 230] on icon at bounding box center [489, 227] width 10 height 10
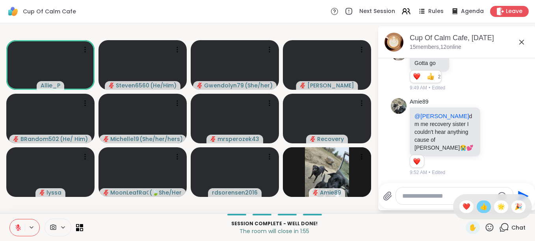
click at [479, 205] on span "👍" at bounding box center [483, 206] width 8 height 9
click at [488, 229] on icon at bounding box center [489, 227] width 10 height 10
click at [479, 202] on span "👍" at bounding box center [483, 206] width 8 height 9
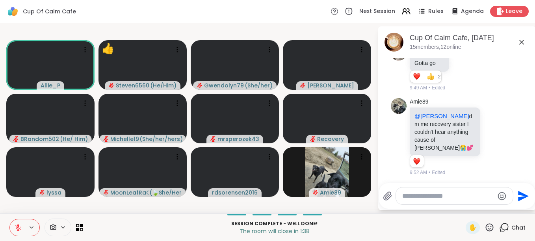
click at [485, 231] on icon at bounding box center [489, 227] width 8 height 8
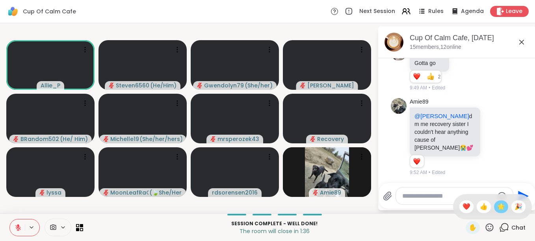
click at [497, 205] on span "🌟" at bounding box center [501, 206] width 8 height 9
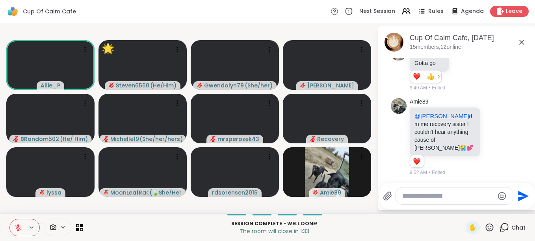
click at [485, 225] on icon at bounding box center [489, 227] width 8 height 8
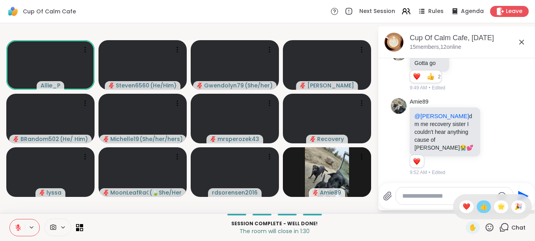
click at [479, 205] on span "👍" at bounding box center [483, 206] width 8 height 9
click at [484, 223] on icon at bounding box center [489, 227] width 10 height 10
click at [479, 207] on span "👍" at bounding box center [483, 206] width 8 height 9
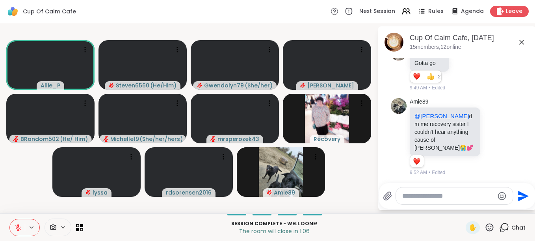
click at [485, 226] on icon at bounding box center [489, 227] width 8 height 8
click at [479, 208] on span "👍" at bounding box center [483, 206] width 8 height 9
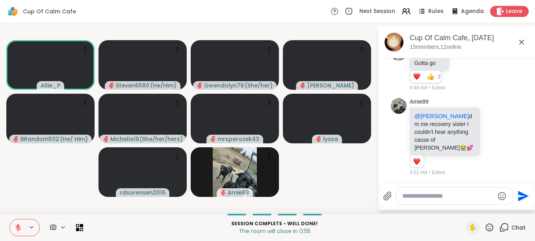
click at [484, 227] on icon at bounding box center [489, 227] width 10 height 10
click at [479, 208] on span "👍" at bounding box center [483, 206] width 8 height 9
click at [484, 225] on icon at bounding box center [489, 227] width 10 height 10
click at [479, 207] on span "👍" at bounding box center [483, 206] width 8 height 9
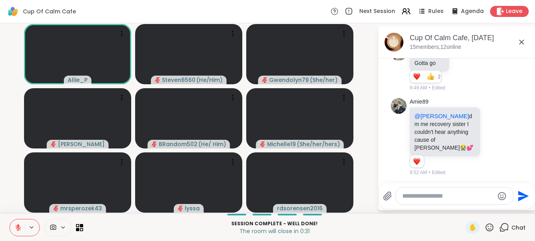
click at [485, 231] on icon at bounding box center [489, 227] width 8 height 8
click at [479, 207] on span "👍" at bounding box center [483, 206] width 8 height 9
click at [484, 232] on icon at bounding box center [489, 227] width 10 height 10
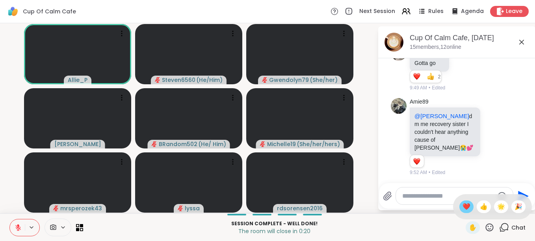
click at [462, 205] on span "❤️" at bounding box center [466, 206] width 8 height 9
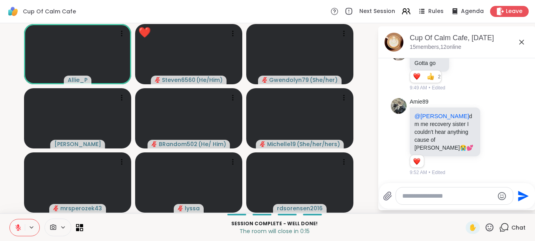
click at [485, 226] on icon at bounding box center [489, 227] width 8 height 8
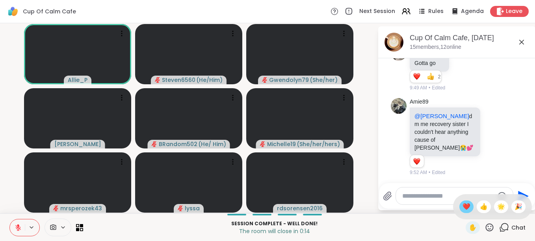
click at [462, 206] on span "❤️" at bounding box center [466, 206] width 8 height 9
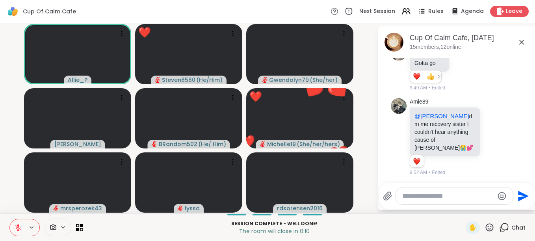
click at [484, 228] on icon at bounding box center [489, 227] width 10 height 10
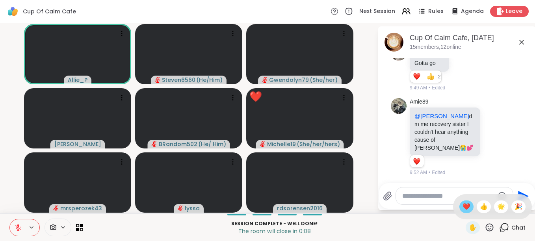
click at [462, 205] on span "❤️" at bounding box center [466, 206] width 8 height 9
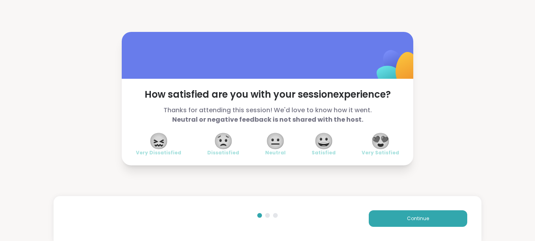
click at [379, 142] on span "😍" at bounding box center [380, 141] width 20 height 14
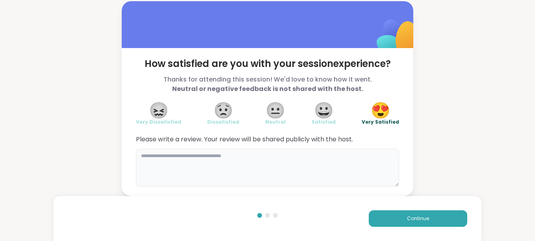
click at [227, 161] on textarea at bounding box center [267, 168] width 263 height 38
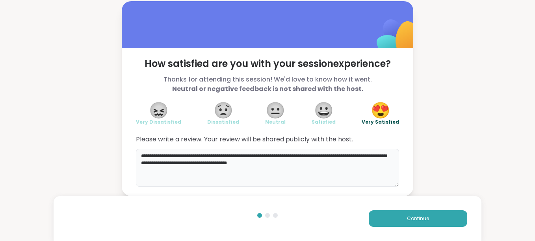
click at [304, 163] on textarea "**********" at bounding box center [267, 168] width 263 height 38
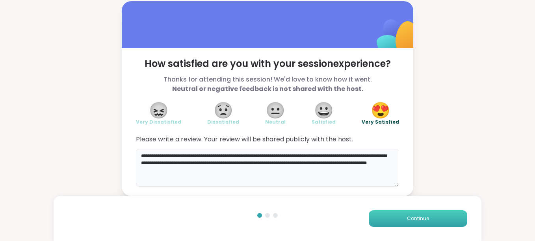
type textarea "**********"
click at [422, 215] on span "Continue" at bounding box center [418, 218] width 22 height 7
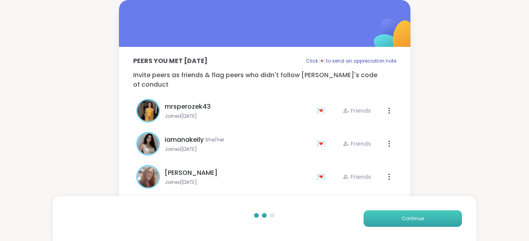
click at [422, 215] on span "Continue" at bounding box center [413, 218] width 22 height 7
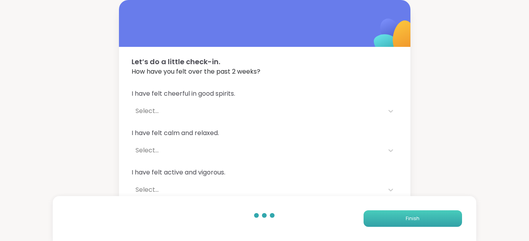
click at [422, 215] on button "Finish" at bounding box center [412, 218] width 98 height 17
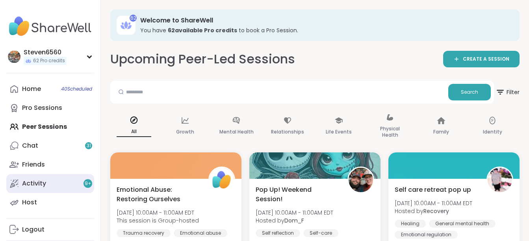
click at [35, 182] on div "Activity 9 +" at bounding box center [34, 183] width 24 height 9
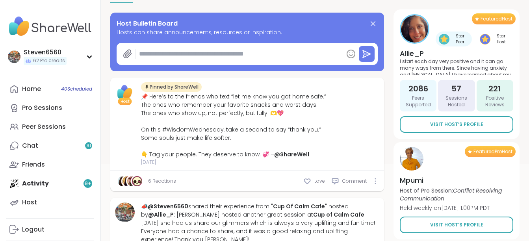
scroll to position [121, 0]
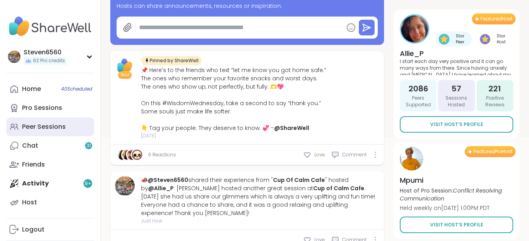
click at [61, 124] on div "Peer Sessions" at bounding box center [44, 126] width 44 height 9
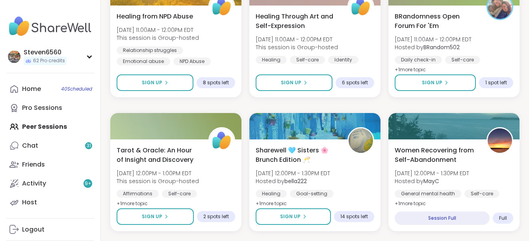
scroll to position [310, 0]
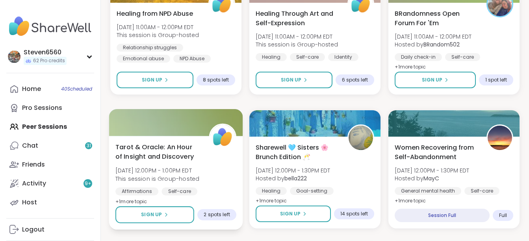
click at [178, 176] on span "This session is Group-hosted" at bounding box center [157, 178] width 84 height 8
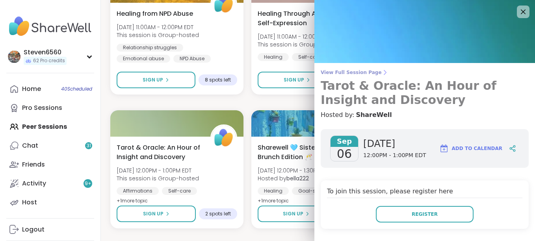
click at [381, 69] on icon at bounding box center [384, 72] width 6 height 6
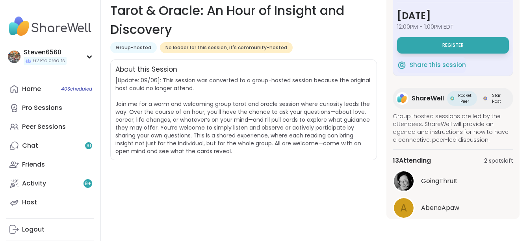
scroll to position [68, 0]
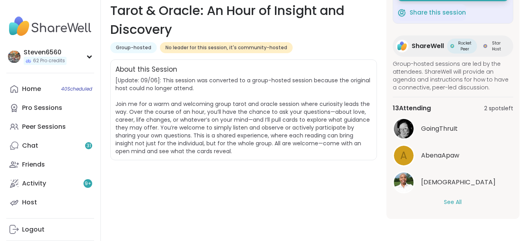
click at [452, 203] on button "See All" at bounding box center [453, 202] width 18 height 8
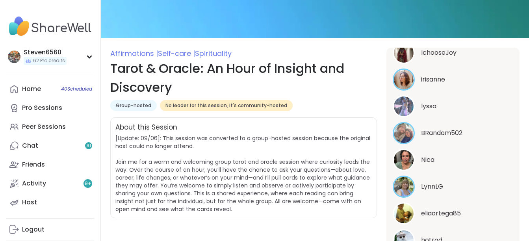
scroll to position [0, 0]
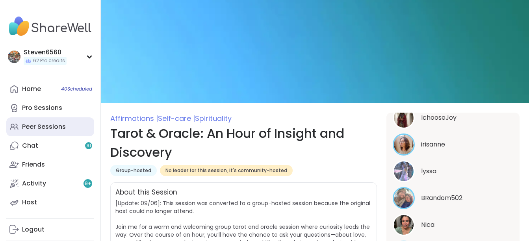
click at [50, 126] on div "Peer Sessions" at bounding box center [44, 126] width 44 height 9
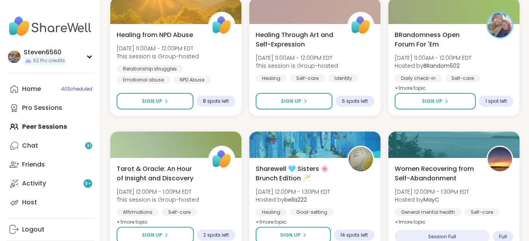
scroll to position [346, 0]
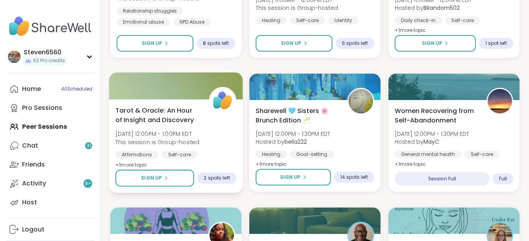
click at [187, 149] on div "Tarot & Oracle: An Hour of Insight and Discovery [DATE] 12:00PM - 1:00PM EDT Th…" at bounding box center [175, 137] width 121 height 64
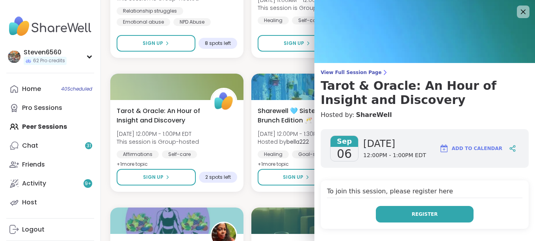
click at [392, 211] on button "Register" at bounding box center [425, 214] width 98 height 17
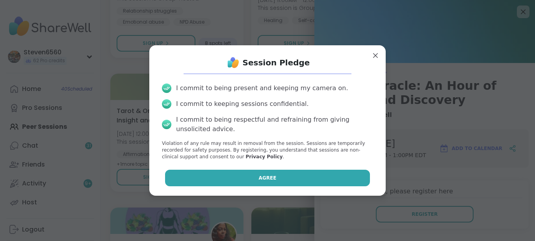
click at [299, 178] on button "Agree" at bounding box center [267, 178] width 205 height 17
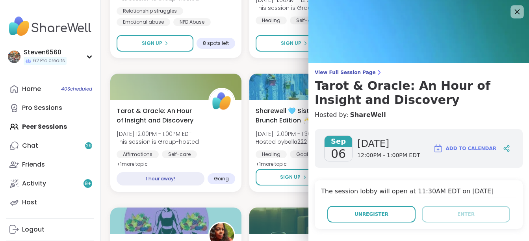
click at [512, 12] on icon at bounding box center [517, 12] width 10 height 10
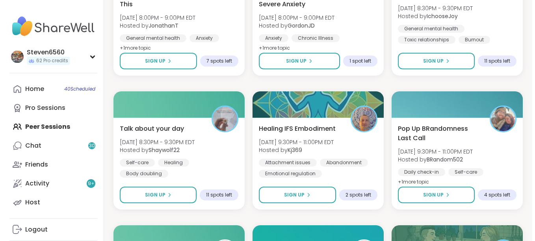
scroll to position [1139, 0]
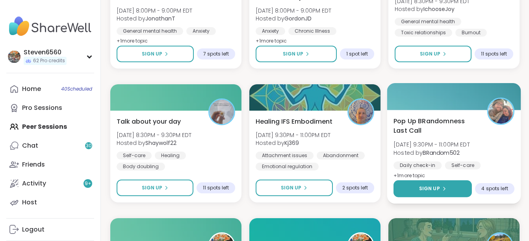
click at [434, 185] on span "Sign Up" at bounding box center [429, 188] width 21 height 7
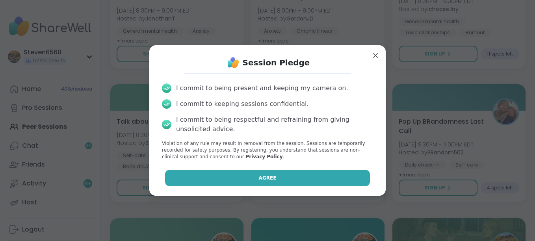
click at [349, 175] on button "Agree" at bounding box center [267, 178] width 205 height 17
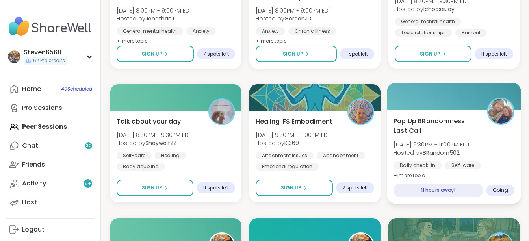
click at [447, 147] on span "[DATE] 9:30PM - 11:00PM EDT" at bounding box center [431, 145] width 76 height 8
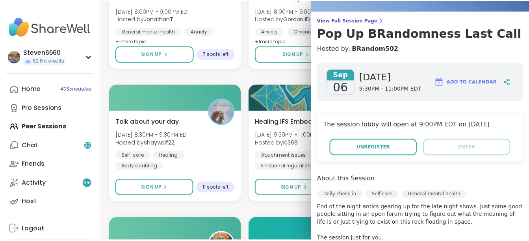
scroll to position [37, 0]
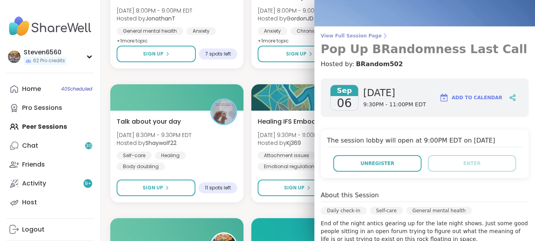
click at [381, 34] on icon at bounding box center [384, 36] width 6 height 6
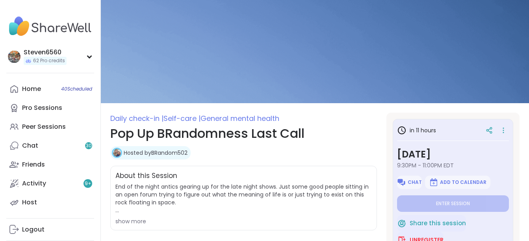
type textarea "*"
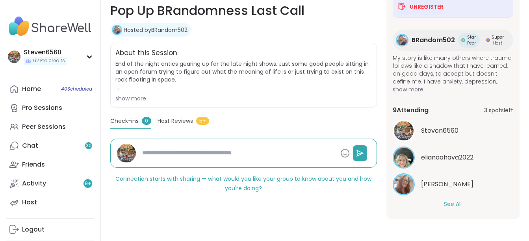
scroll to position [112, 0]
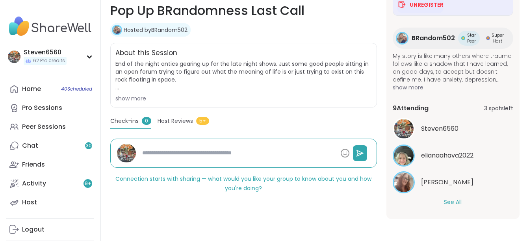
click at [454, 203] on button "See All" at bounding box center [453, 202] width 18 height 8
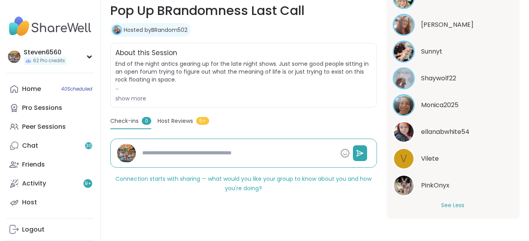
scroll to position [273, 0]
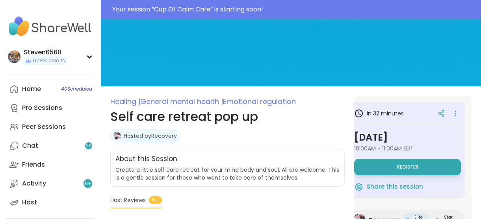
scroll to position [27, 0]
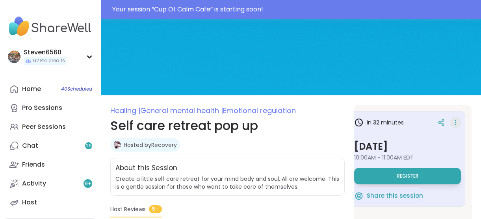
click at [451, 124] on icon at bounding box center [455, 122] width 8 height 11
click at [455, 120] on icon at bounding box center [455, 120] width 1 height 1
click at [415, 106] on div "in 32 minutes Saturday, Sep 06 10:00AM - 11:00AM EDT Register Share this sessio…" at bounding box center [407, 208] width 128 height 207
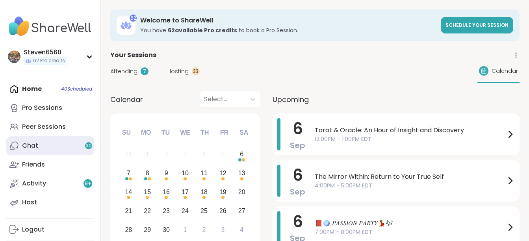
click at [37, 144] on div "Chat 30" at bounding box center [30, 145] width 16 height 9
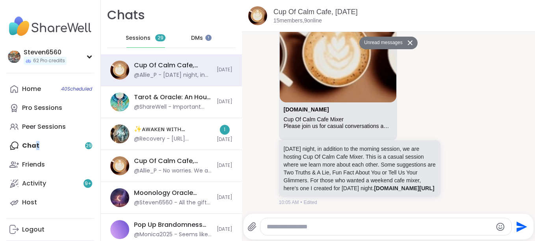
scroll to position [1758, 0]
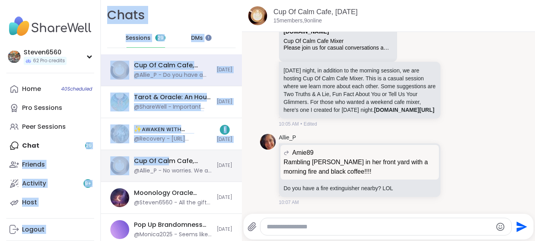
drag, startPoint x: 37, startPoint y: 144, endPoint x: 168, endPoint y: 151, distance: 130.9
click at [168, 151] on div "Steven6560 62 Pro credits Profile Membership Settings Help Home 40 Scheduled Pr…" at bounding box center [267, 120] width 535 height 241
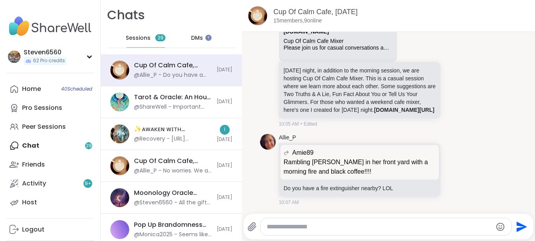
drag, startPoint x: 168, startPoint y: 151, endPoint x: 251, endPoint y: 180, distance: 88.4
click at [251, 180] on li "Allie_P Amie89 Rambling Amie in her front yard with a morning fire and black co…" at bounding box center [389, 170] width 278 height 78
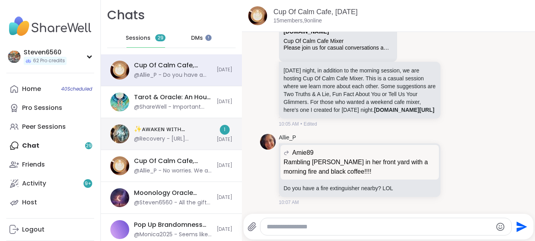
click at [174, 133] on div "✨ᴀᴡᴀᴋᴇɴ ᴡɪᴛʜ ʙᴇᴀᴜᴛɪғᴜʟ sᴏᴜʟs✨, Sep 06" at bounding box center [173, 129] width 78 height 9
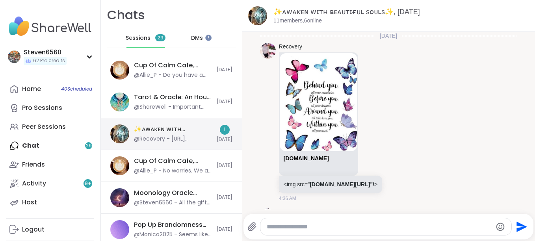
scroll to position [4544, 0]
